Goal: Check status

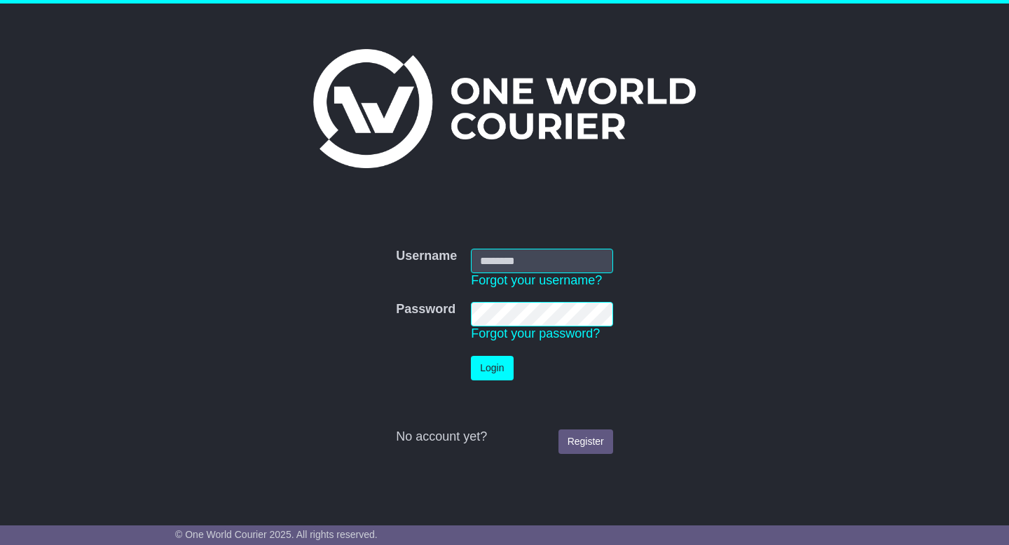
type input "**********"
click at [471, 356] on button "Login" at bounding box center [492, 368] width 42 height 25
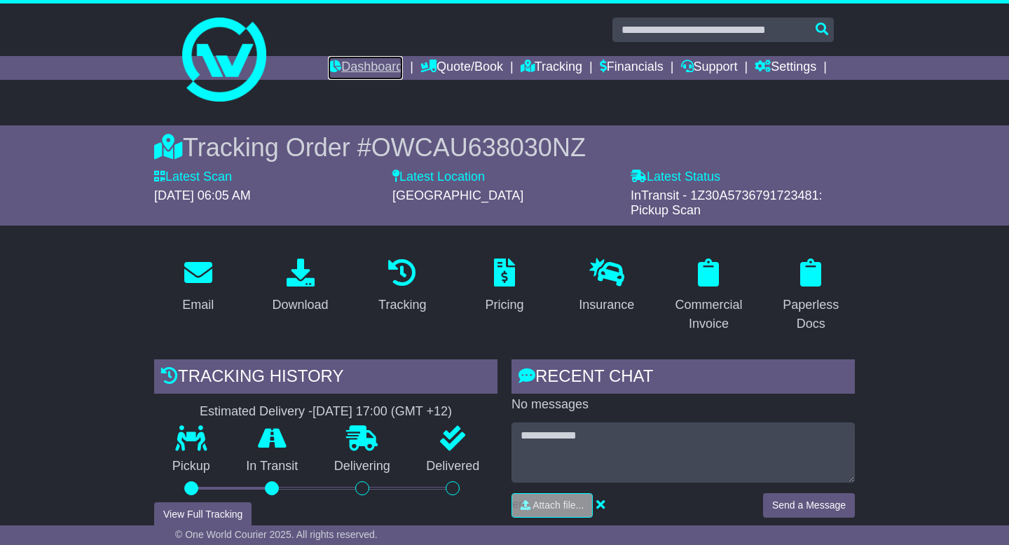
click at [354, 64] on link "Dashboard" at bounding box center [365, 68] width 75 height 24
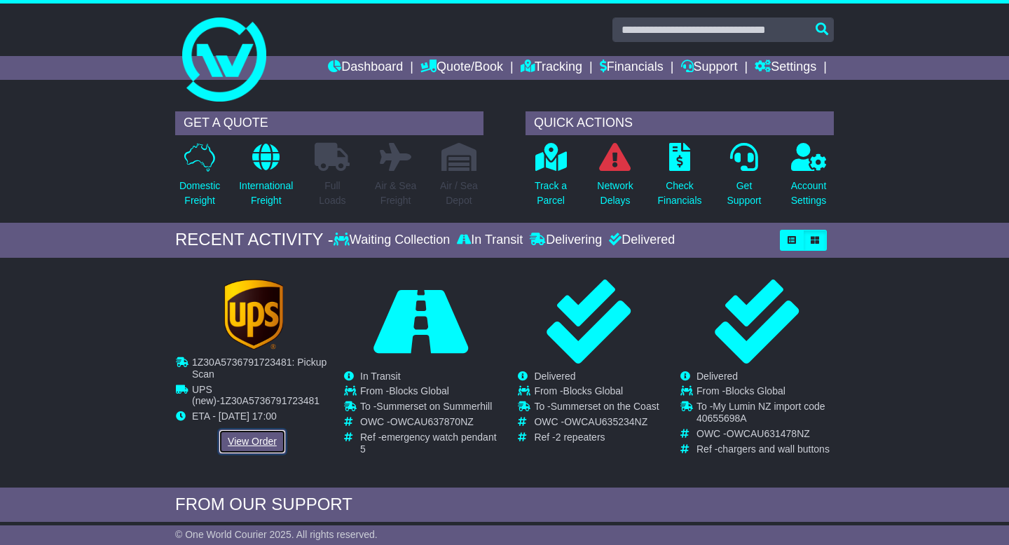
click at [244, 446] on link "View Order" at bounding box center [252, 441] width 67 height 25
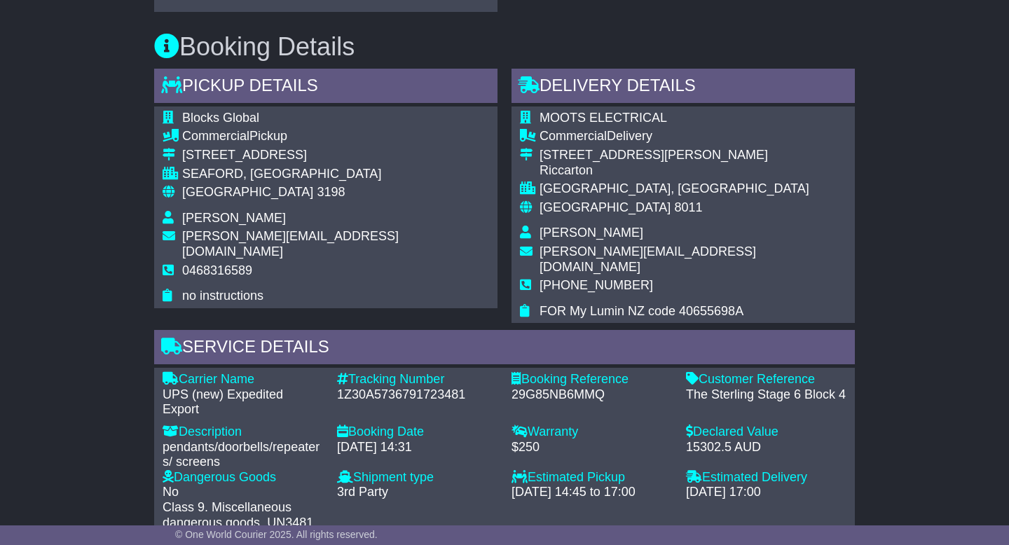
scroll to position [724, 0]
click at [375, 387] on div "1Z30A5736791723481" at bounding box center [417, 394] width 160 height 15
copy div "1Z30A5736791723481"
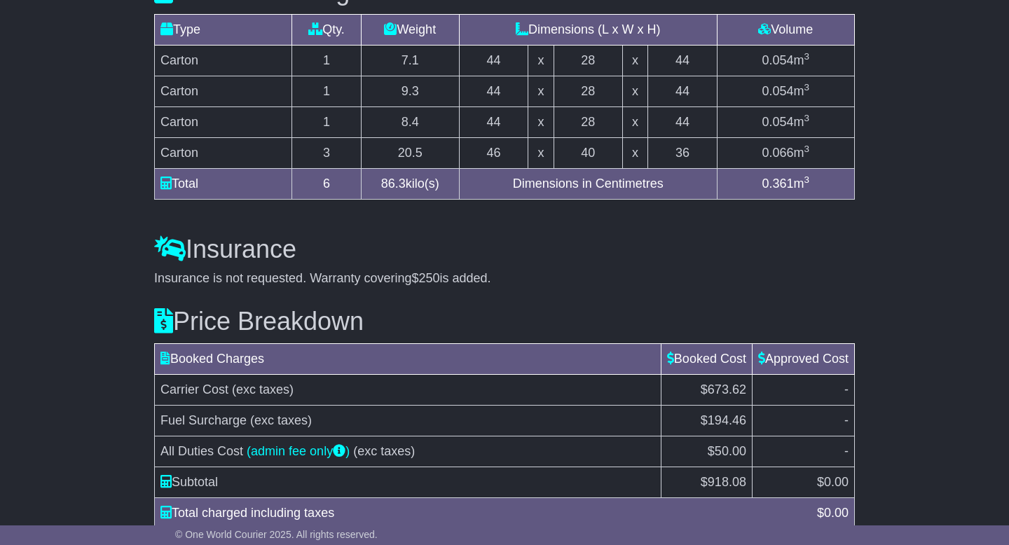
scroll to position [1745, 0]
